Goal: Check status: Check status

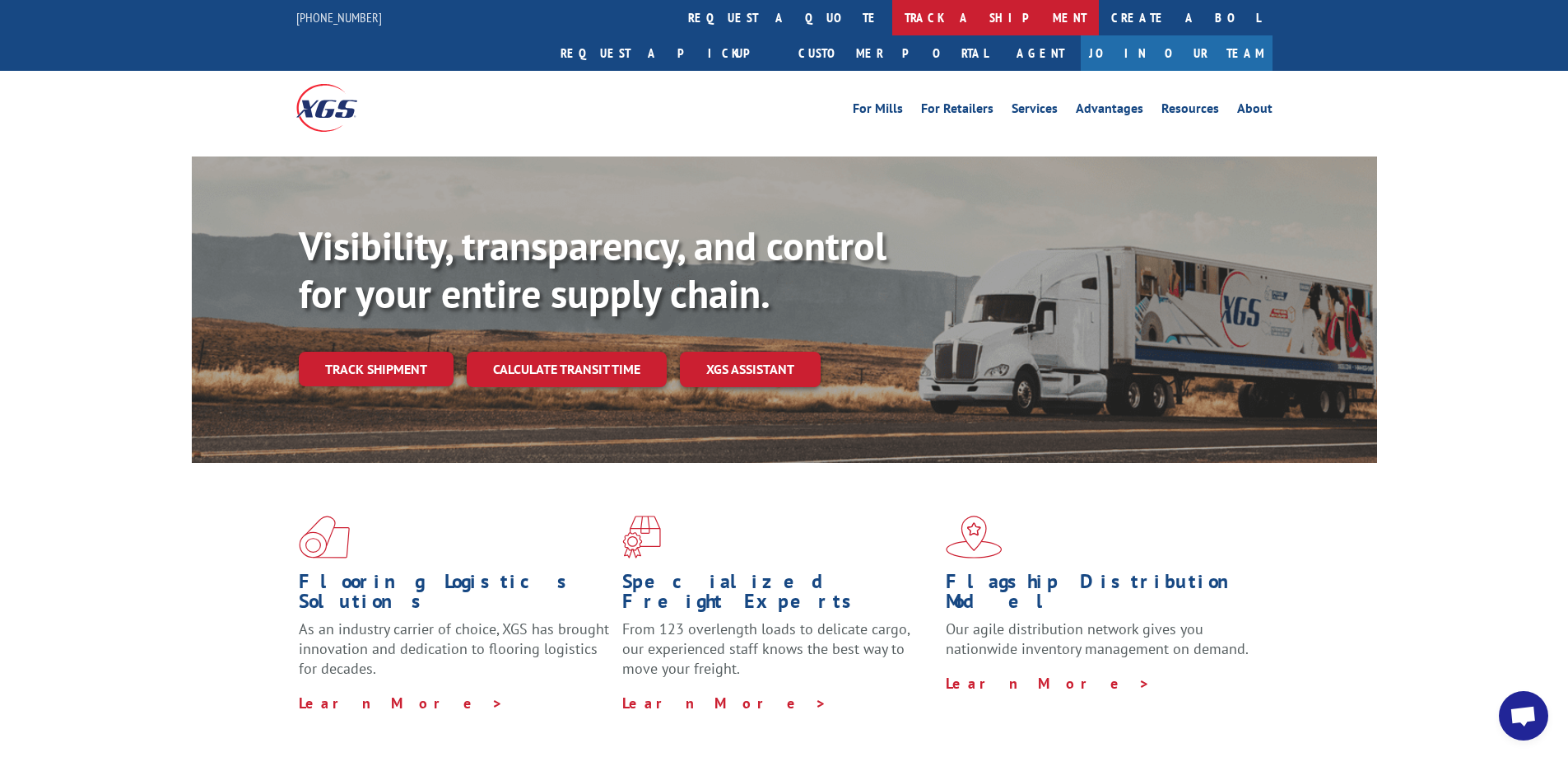
click at [893, 12] on link "track a shipment" at bounding box center [996, 17] width 207 height 35
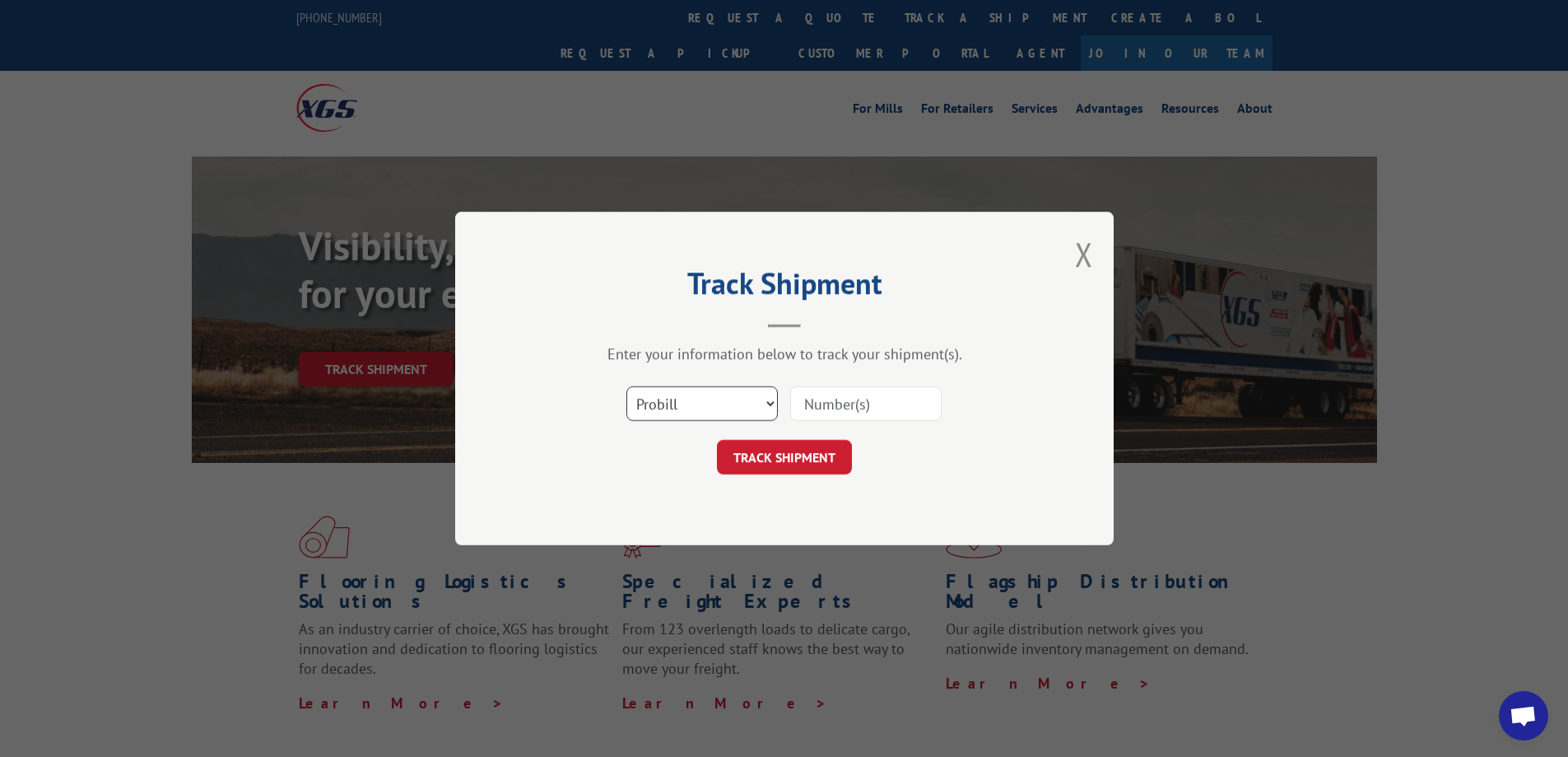
click at [705, 414] on select "Select category... Probill BOL PO" at bounding box center [702, 403] width 152 height 35
click at [854, 394] on input at bounding box center [866, 403] width 152 height 35
paste input "5031293113"
type input "5031293113"
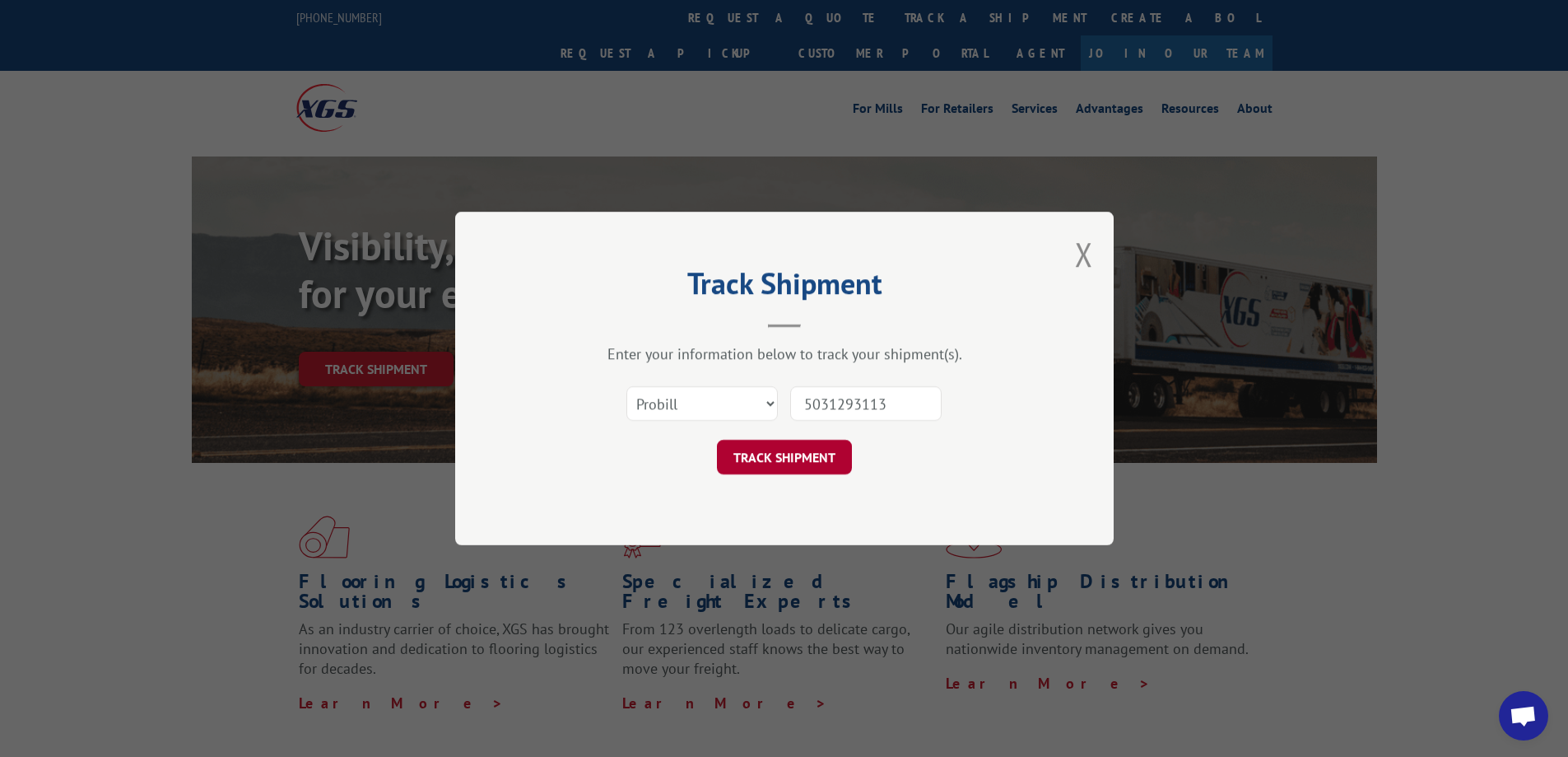
click at [795, 448] on button "TRACK SHIPMENT" at bounding box center [784, 456] width 135 height 35
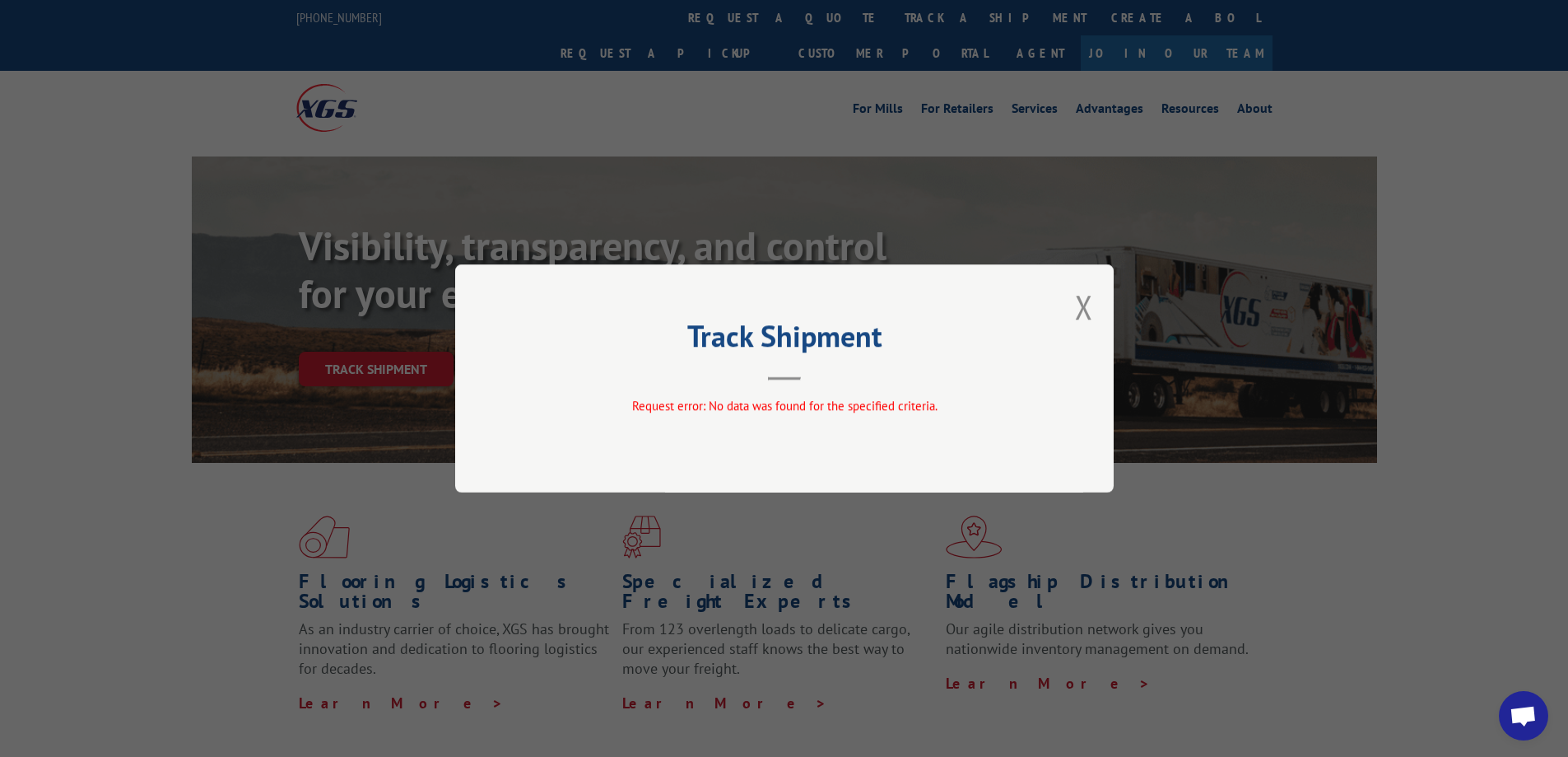
click at [715, 414] on div "Request error: No data was found for the specified criteria." at bounding box center [784, 405] width 494 height 19
click at [1081, 307] on button "Close modal" at bounding box center [1085, 307] width 18 height 44
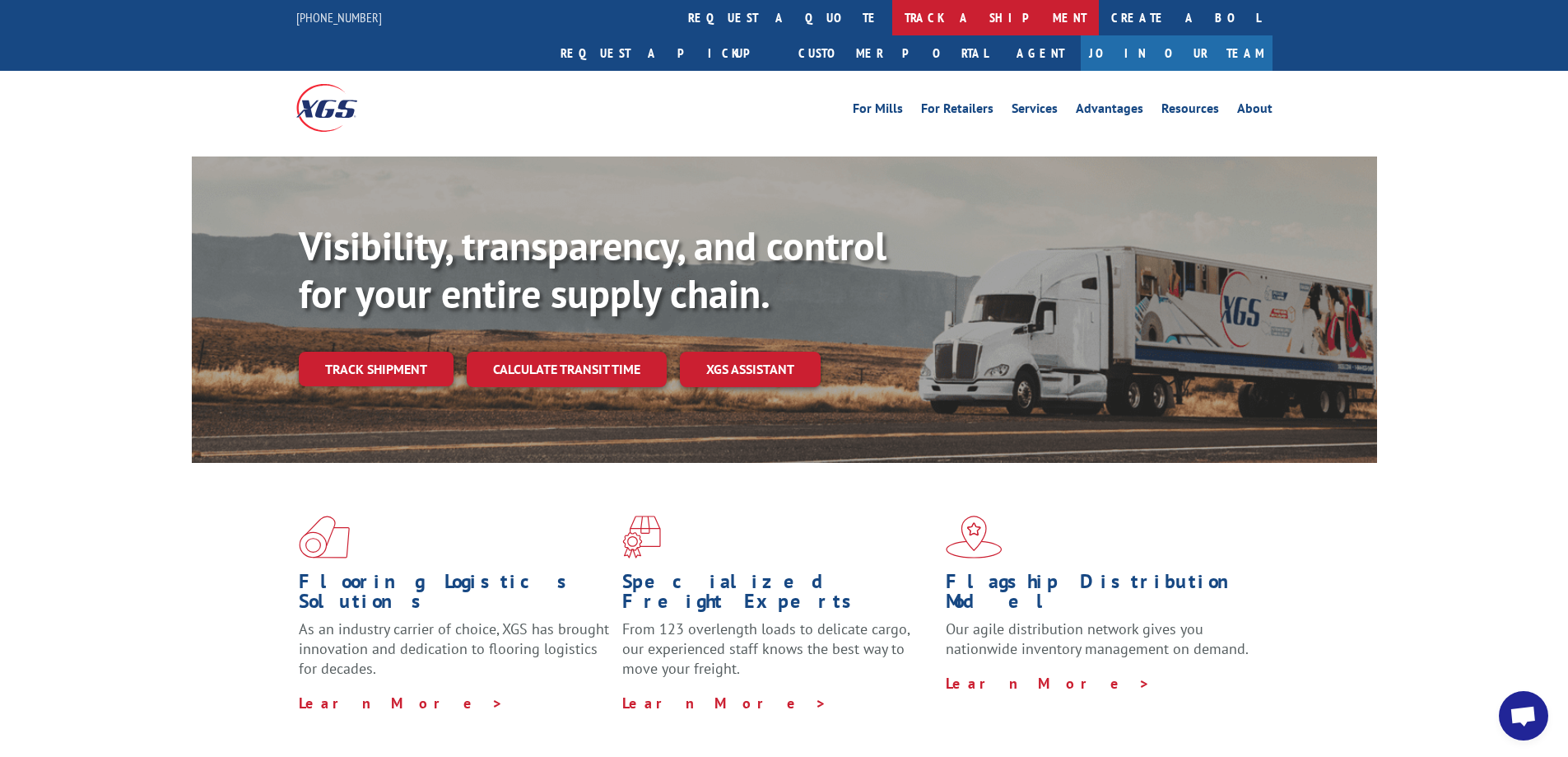
click at [893, 21] on link "track a shipment" at bounding box center [996, 17] width 207 height 35
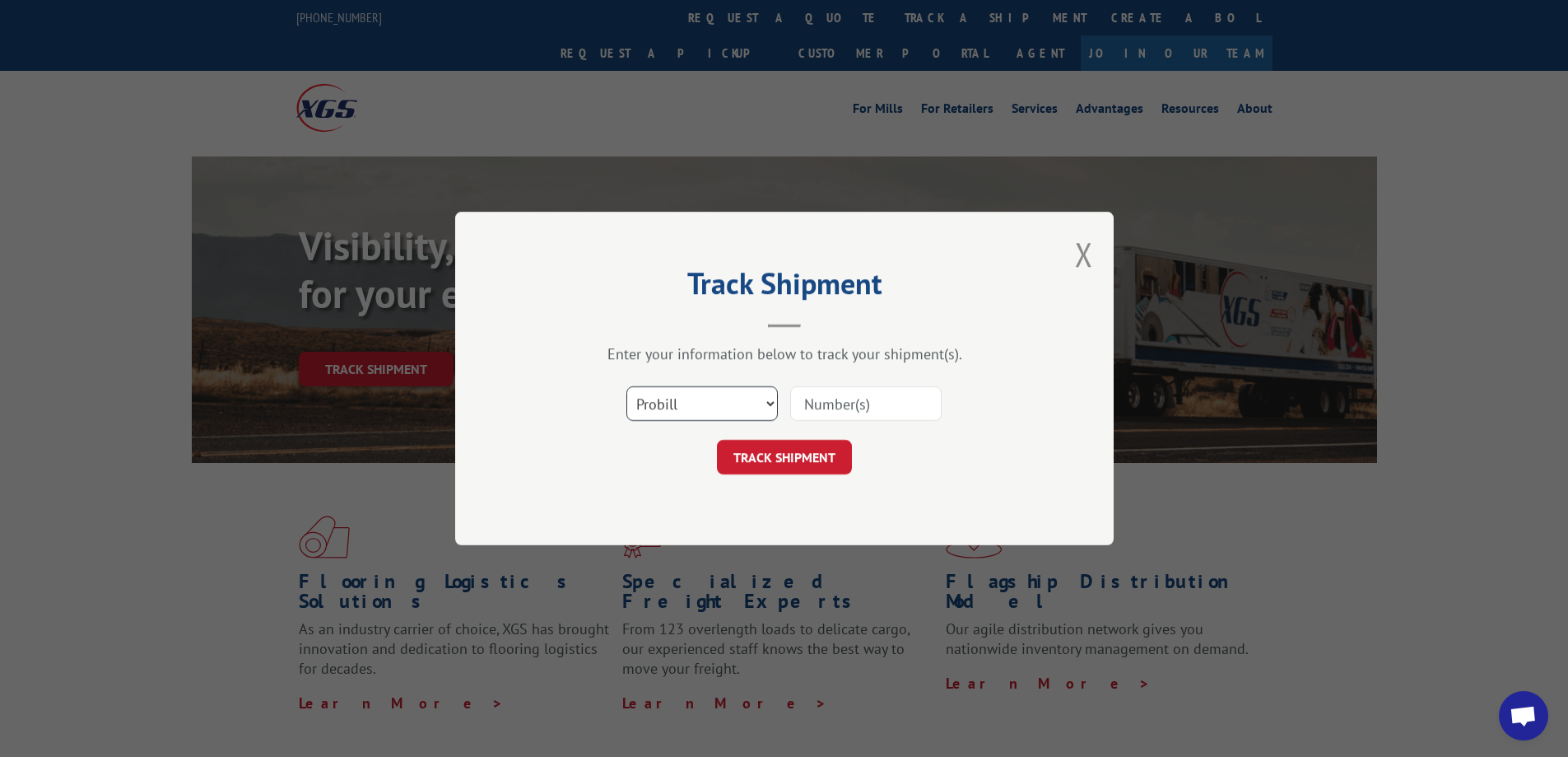
click at [650, 410] on select "Select category... Probill BOL PO" at bounding box center [702, 403] width 152 height 35
select select "bol"
click at [626, 386] on select "Select category... Probill BOL PO" at bounding box center [702, 403] width 152 height 35
click at [858, 410] on input at bounding box center [866, 403] width 152 height 35
paste input "5031293113"
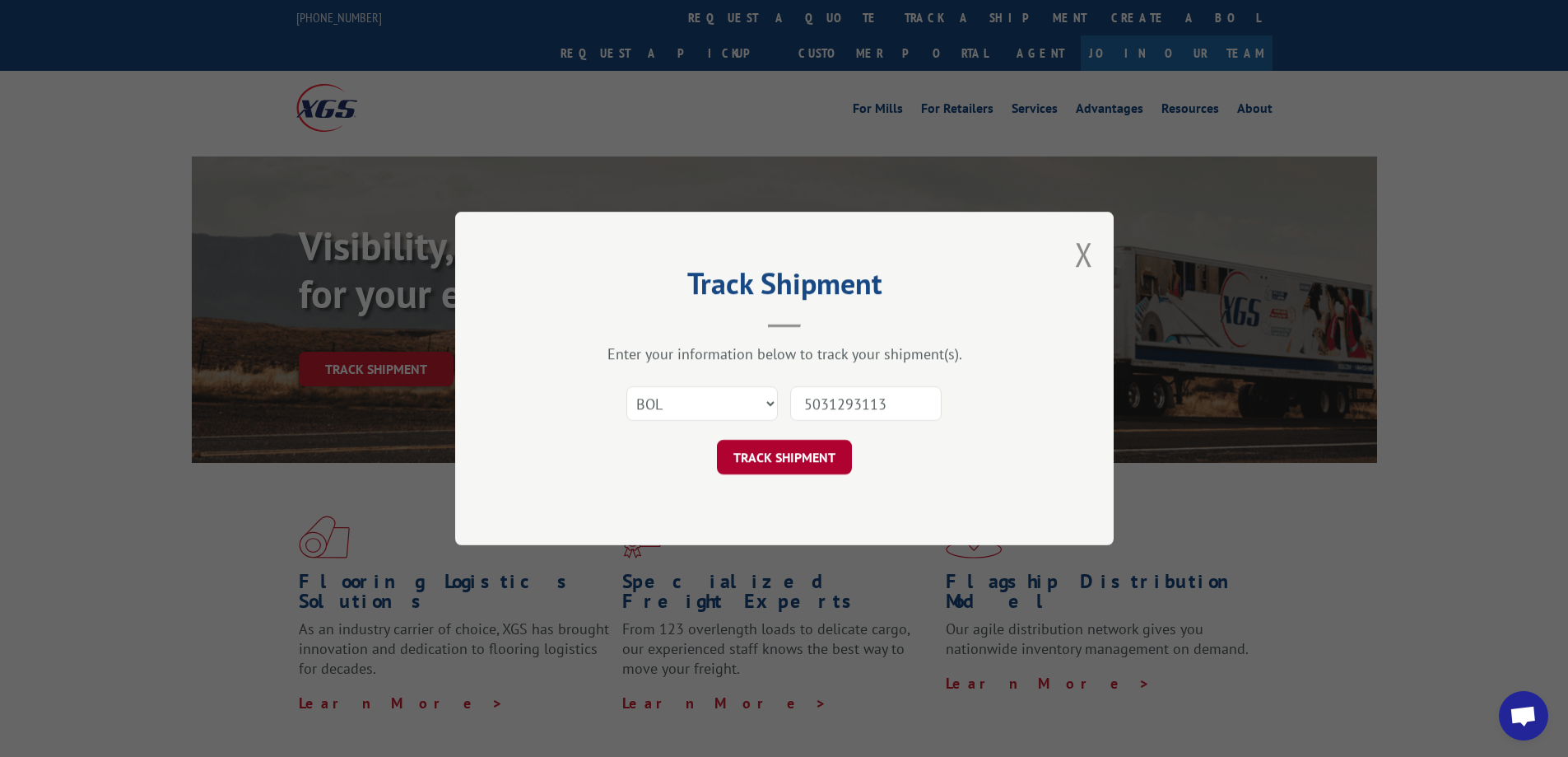
type input "5031293113"
click at [776, 447] on button "TRACK SHIPMENT" at bounding box center [784, 456] width 135 height 35
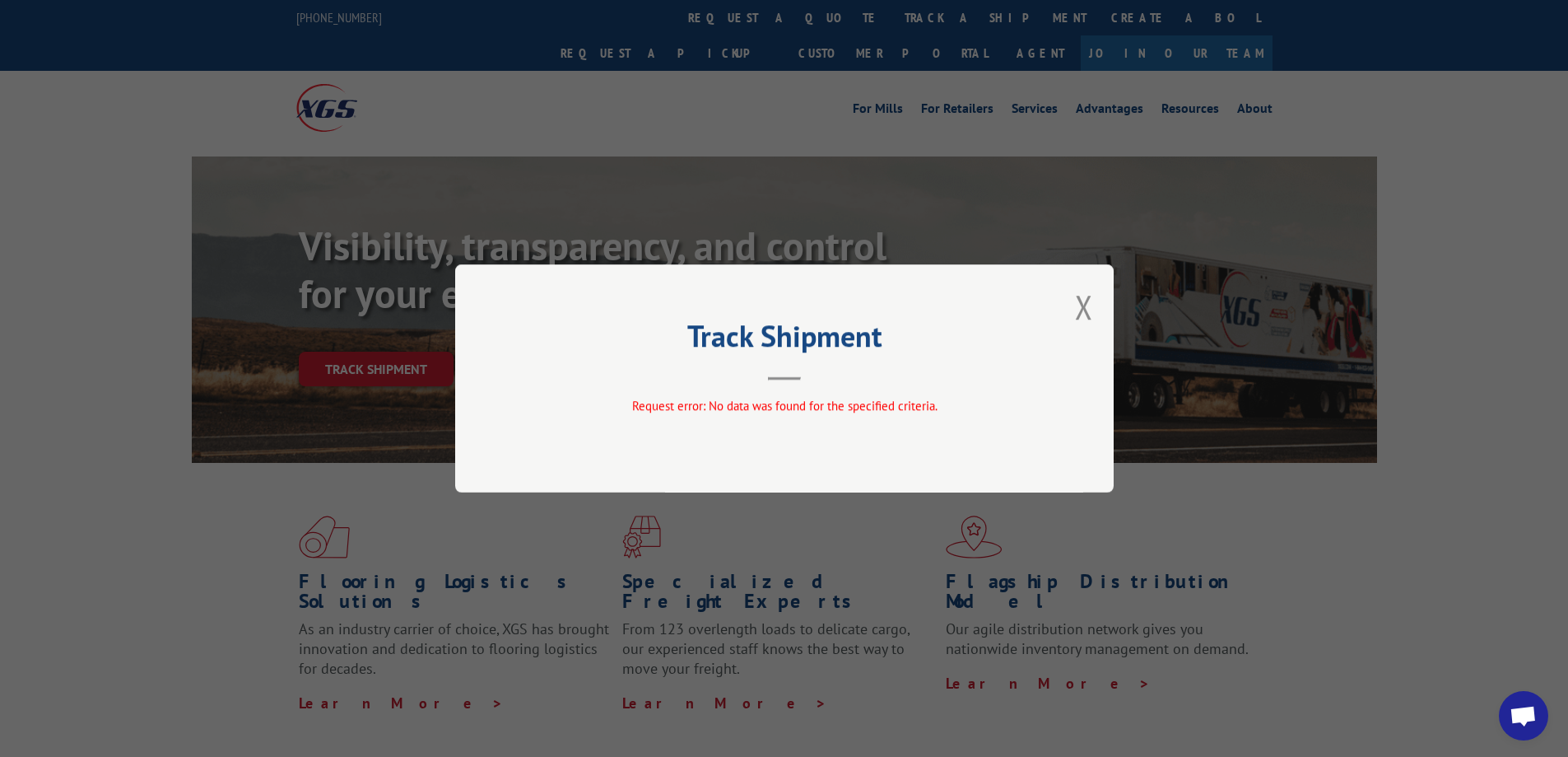
click at [1090, 306] on button "Close modal" at bounding box center [1085, 307] width 18 height 44
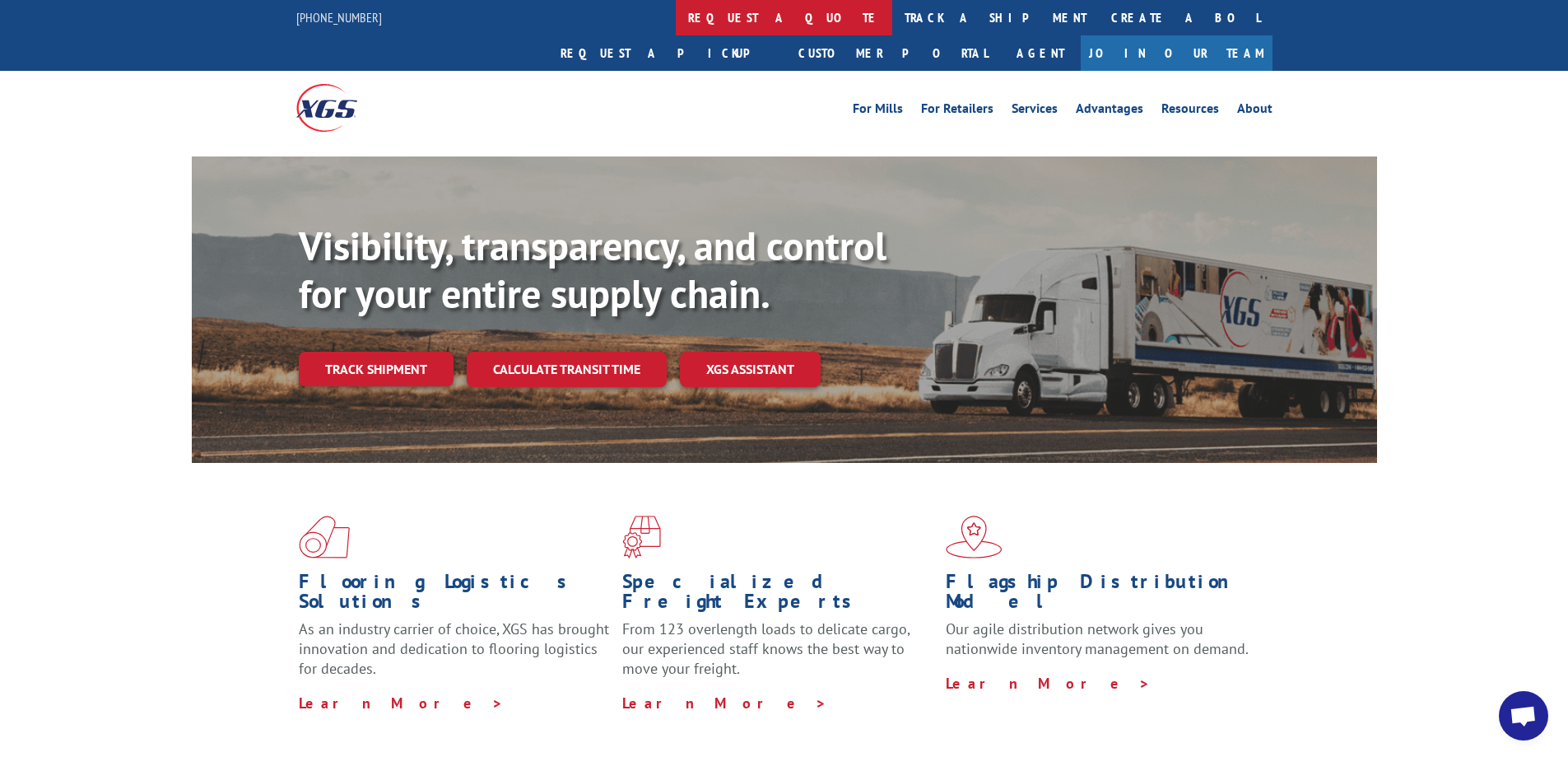
click at [676, 12] on link "request a quote" at bounding box center [784, 17] width 217 height 35
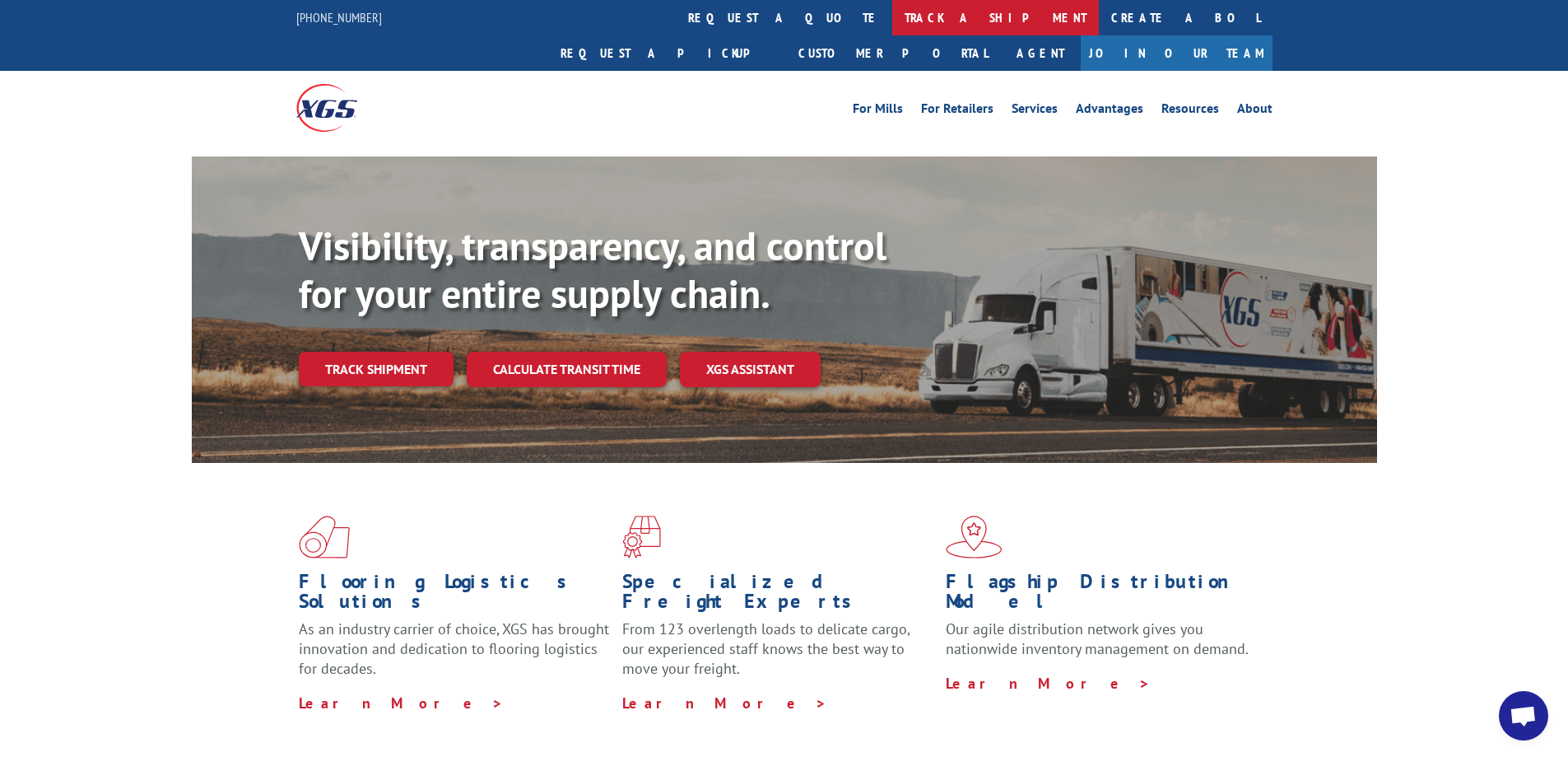
click at [893, 14] on link "track a shipment" at bounding box center [996, 17] width 207 height 35
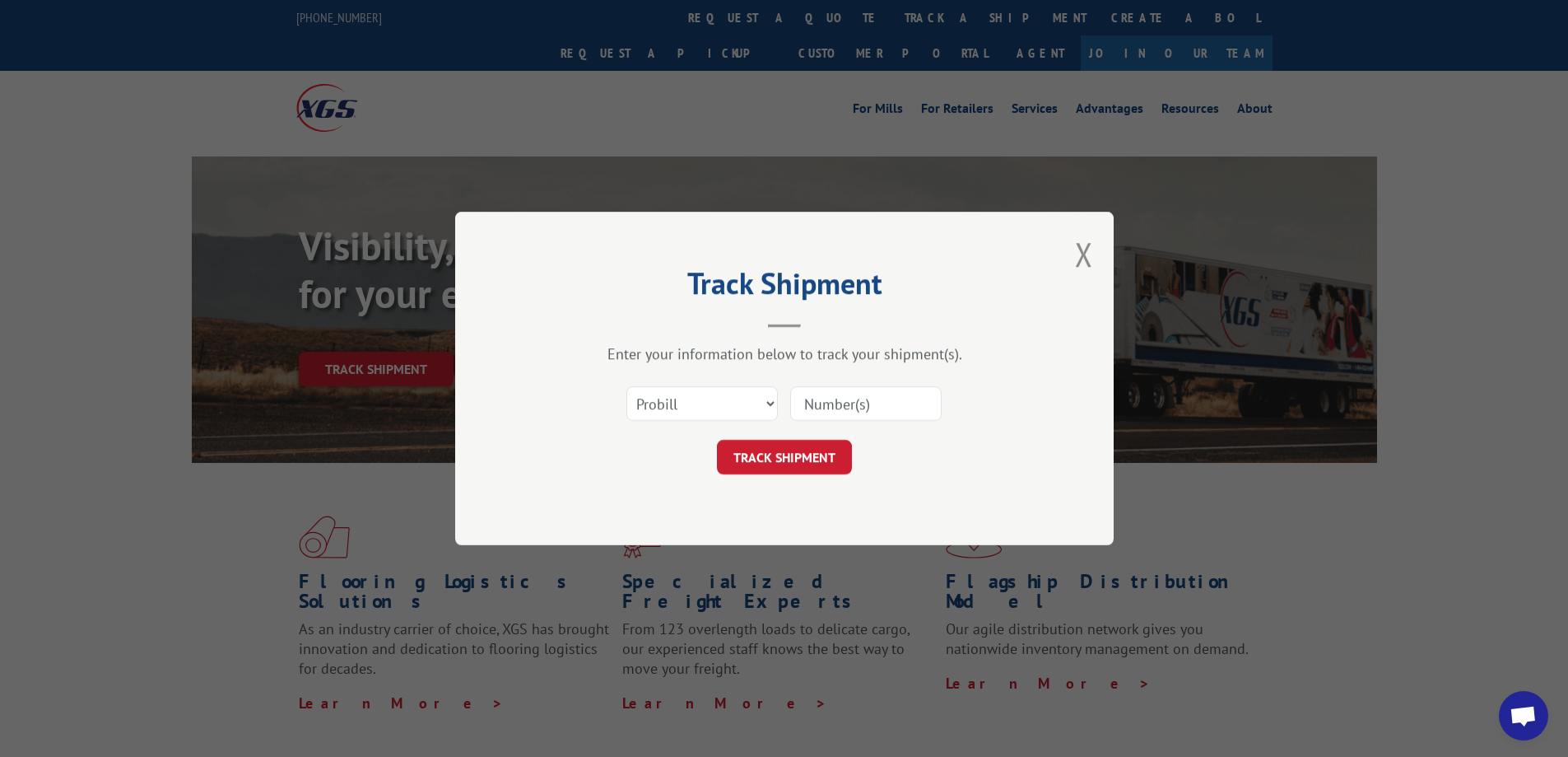
click at [720, 383] on div "Select category... Probill BOL PO" at bounding box center [784, 403] width 494 height 54
click at [716, 403] on select "Select category... Probill BOL PO" at bounding box center [702, 403] width 152 height 35
select select "po"
click at [626, 386] on select "Select category... Probill BOL PO" at bounding box center [702, 403] width 152 height 35
click at [903, 399] on input at bounding box center [866, 403] width 152 height 35
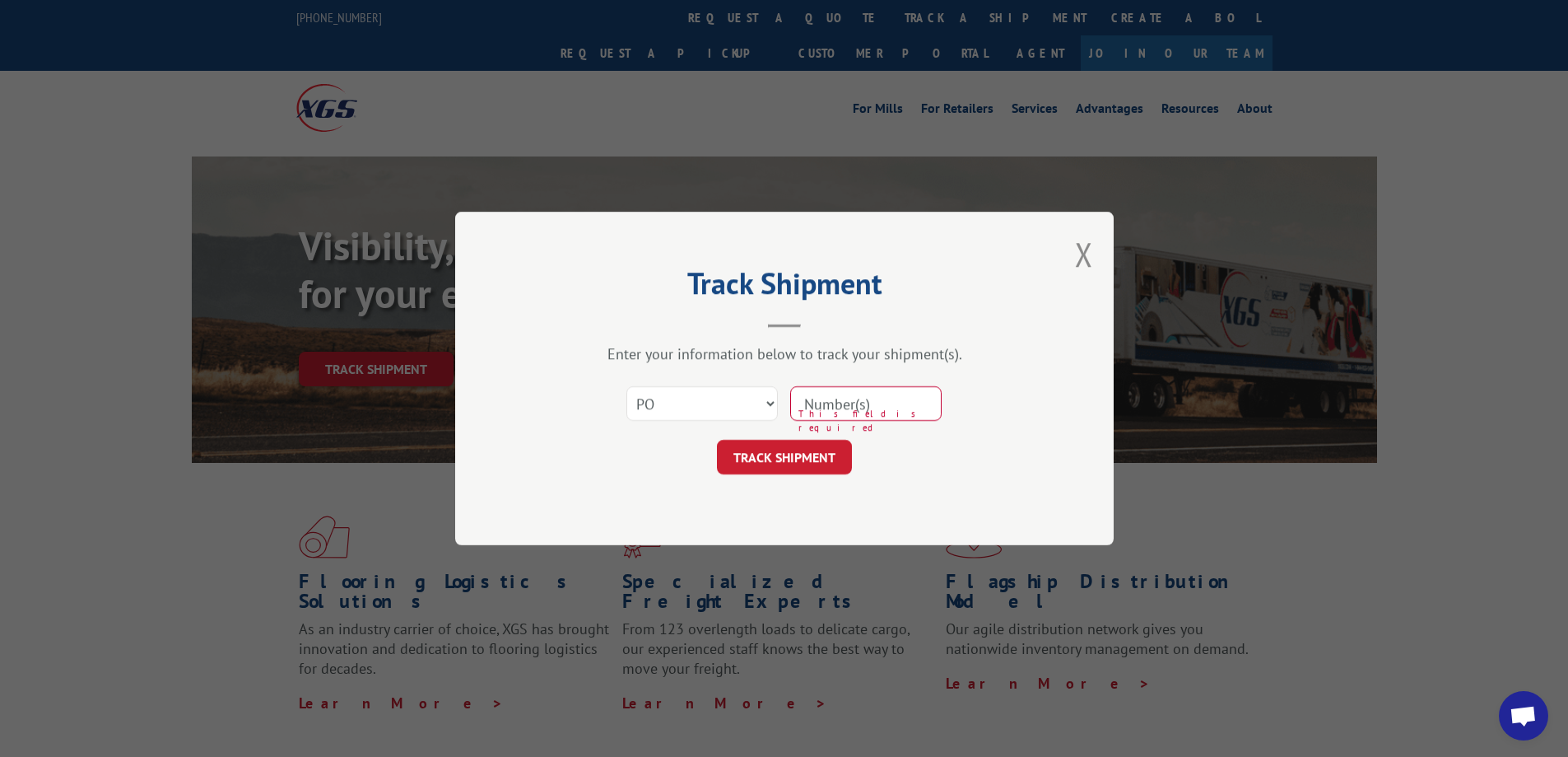
click at [891, 382] on div "Select category... Probill BOL PO This field is required" at bounding box center [784, 403] width 494 height 54
click at [877, 410] on input at bounding box center [866, 403] width 152 height 35
paste input "4500030400"
type input "4500030400"
click at [801, 469] on button "TRACK SHIPMENT" at bounding box center [784, 456] width 135 height 35
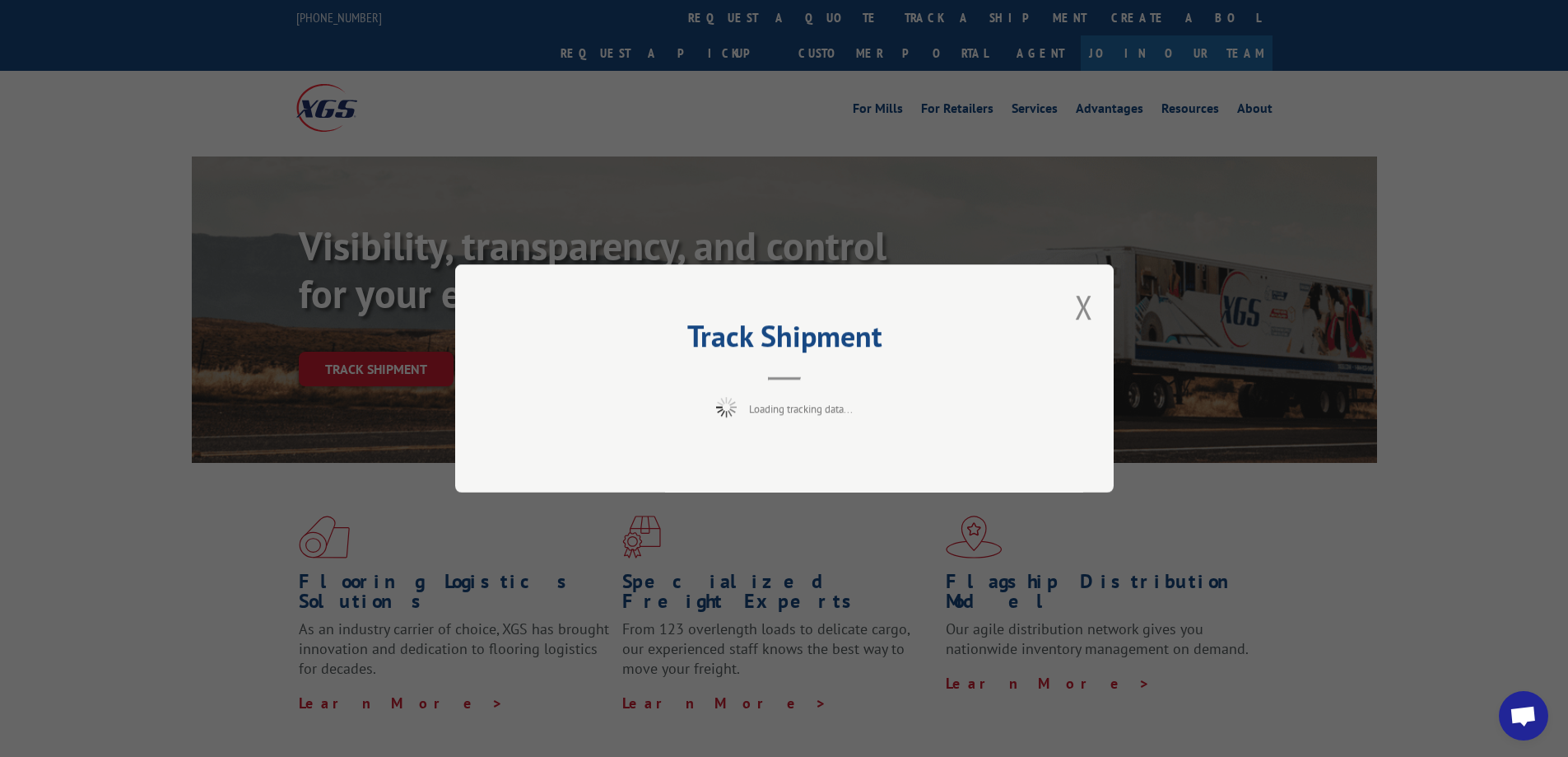
click at [805, 461] on div "Track Shipment Loading tracking data..." at bounding box center [785, 378] width 659 height 228
click at [1083, 296] on button "Close modal" at bounding box center [1085, 307] width 18 height 44
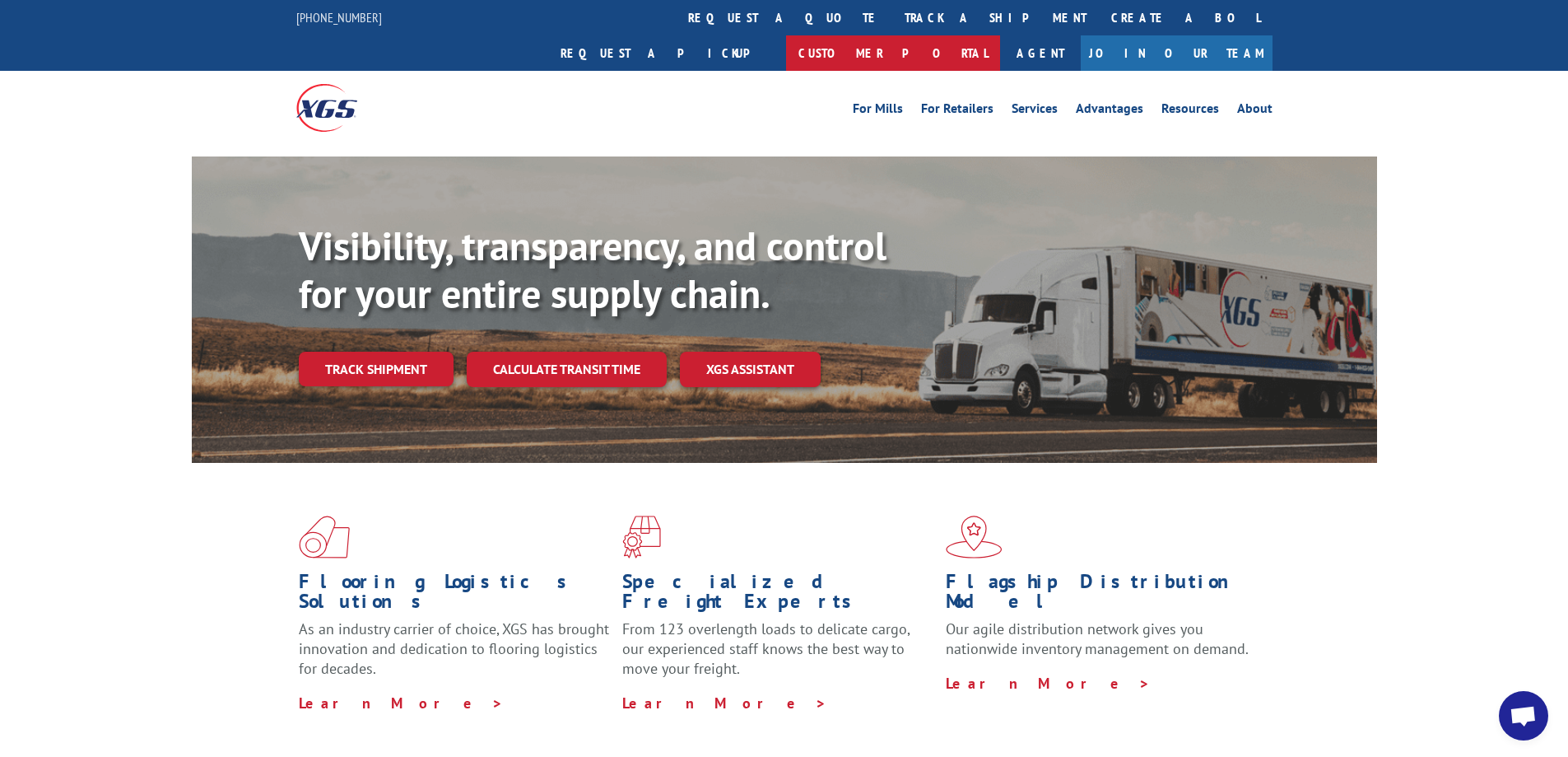
click at [1001, 35] on link "Customer Portal" at bounding box center [893, 52] width 214 height 35
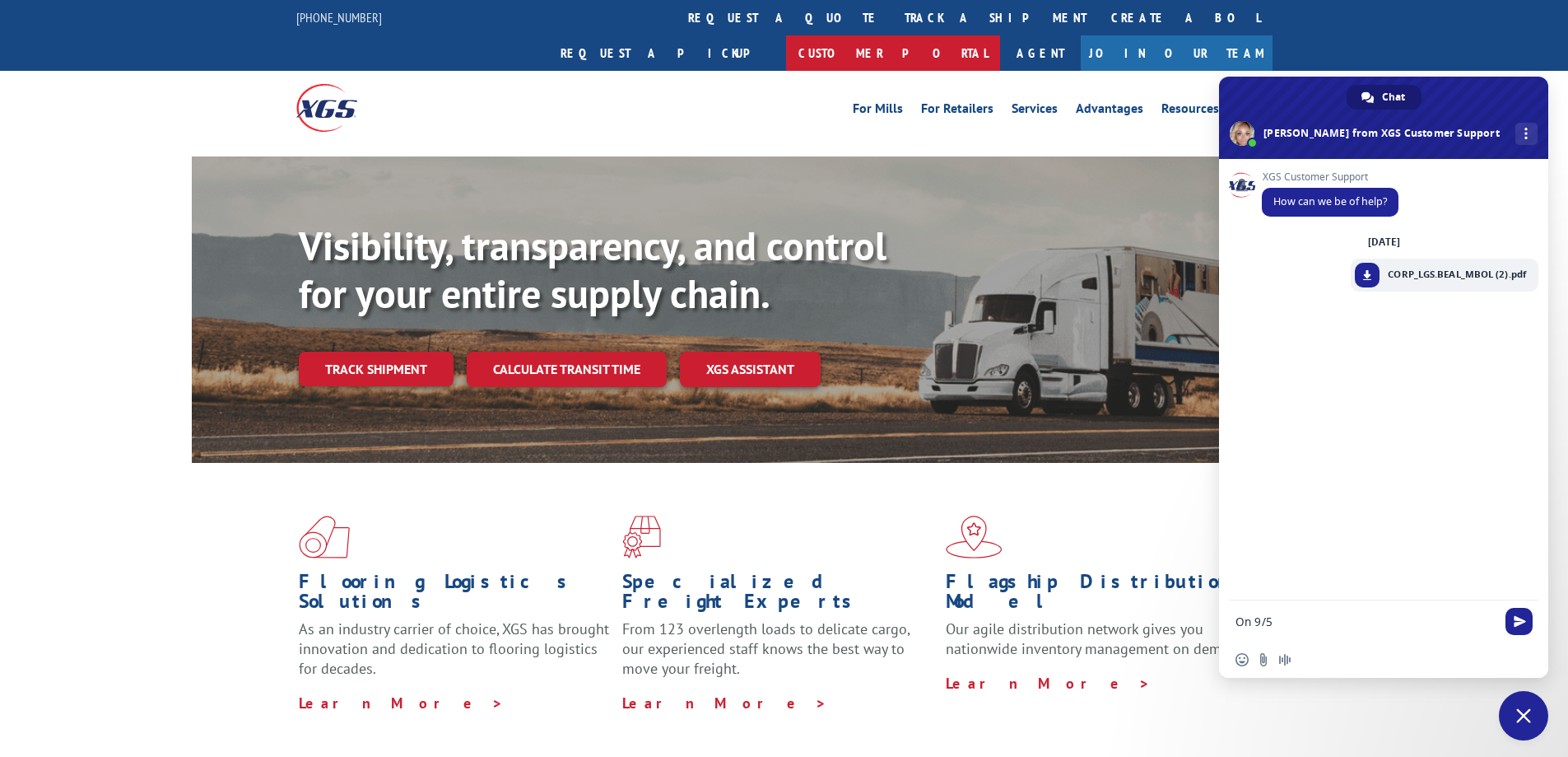
type textarea "On [DATE] tendered this shipment to XGS, do you have this on board?"
